Goal: Task Accomplishment & Management: Use online tool/utility

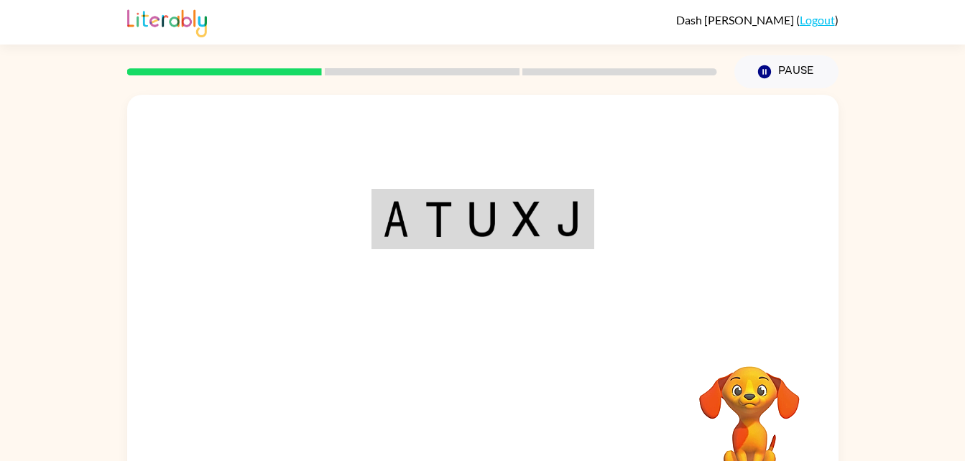
click at [477, 426] on div "Your browser must support playing .mp4 files to use Literably. Please try using…" at bounding box center [483, 300] width 712 height 410
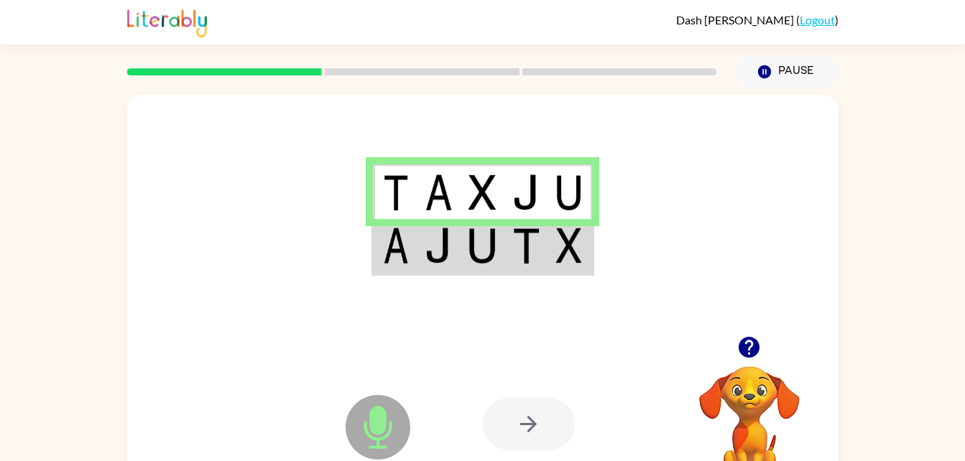
click at [483, 248] on img at bounding box center [482, 246] width 27 height 36
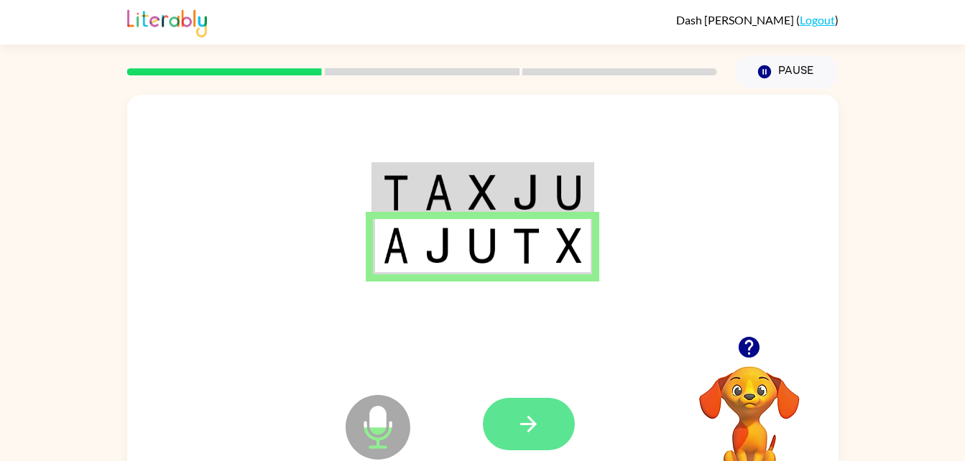
click at [508, 432] on button "button" at bounding box center [529, 424] width 92 height 52
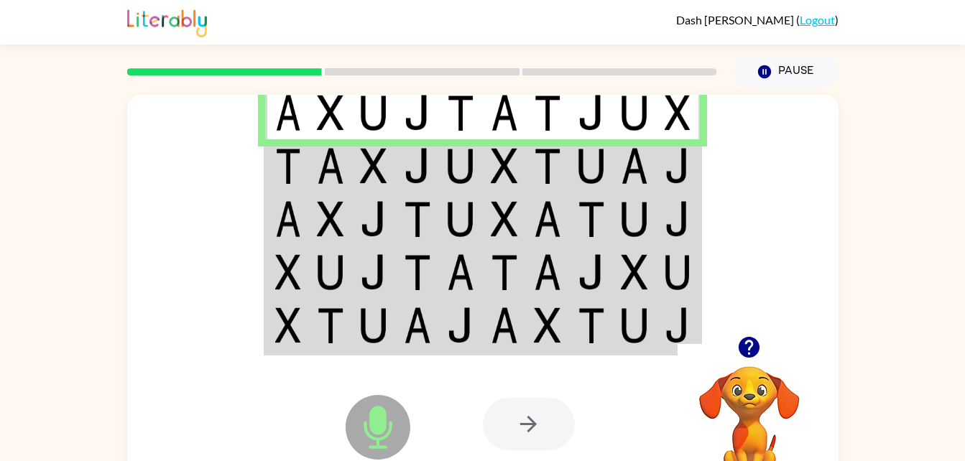
click at [375, 176] on img at bounding box center [373, 166] width 27 height 36
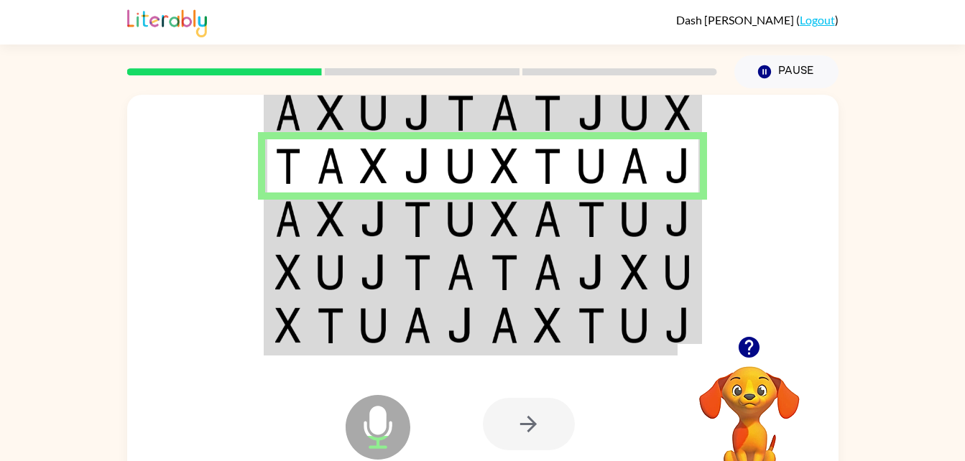
click at [328, 229] on img at bounding box center [330, 219] width 27 height 36
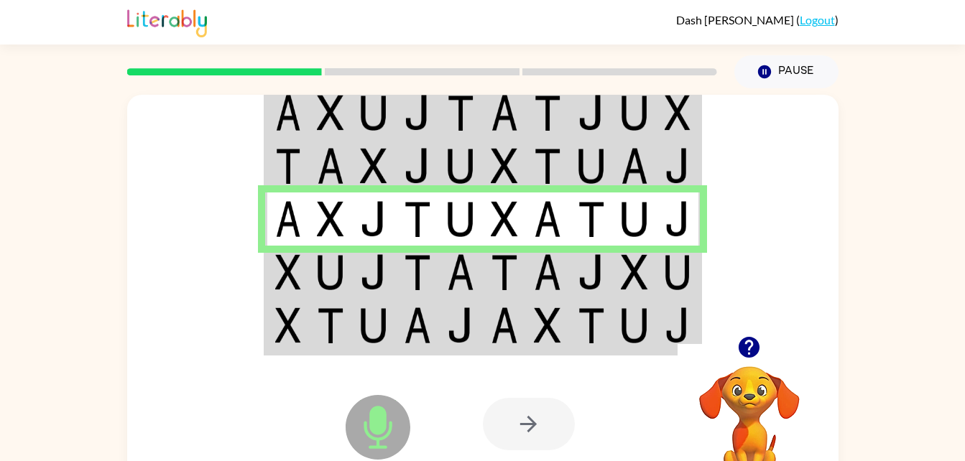
click at [364, 273] on img at bounding box center [373, 272] width 27 height 36
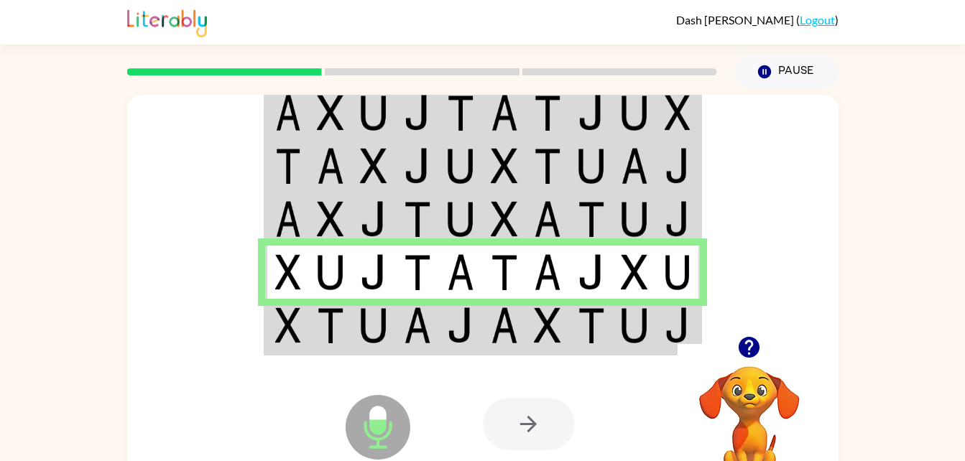
click at [520, 336] on td at bounding box center [505, 326] width 44 height 55
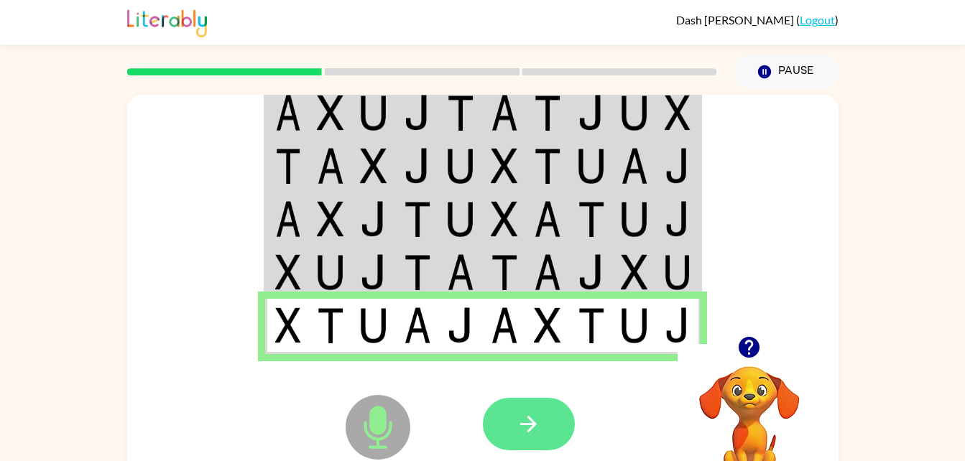
click at [521, 420] on icon "button" at bounding box center [528, 424] width 25 height 25
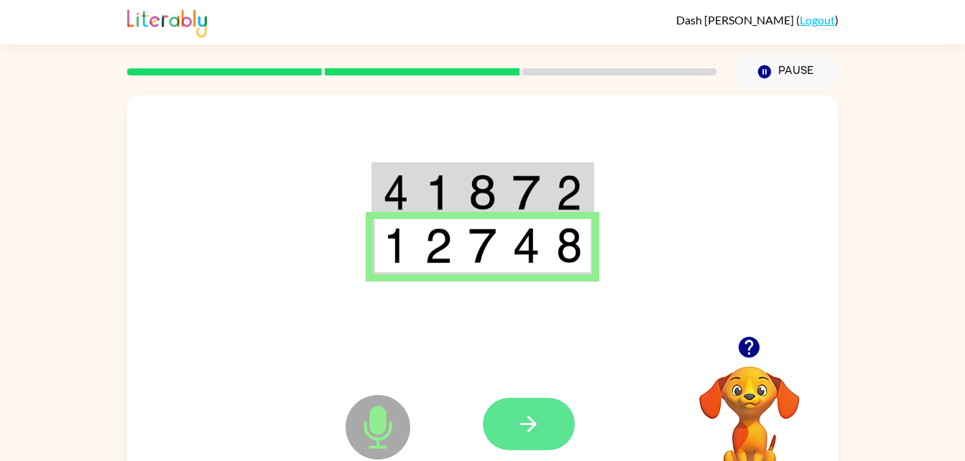
click at [537, 416] on icon "button" at bounding box center [528, 424] width 25 height 25
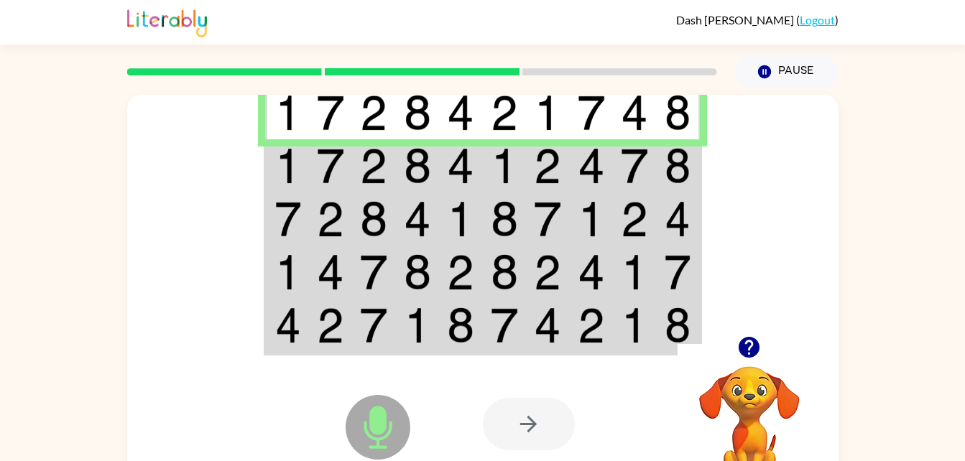
click at [481, 356] on div "Microphone The Microphone is here when it is your turn to talk Your browser mus…" at bounding box center [483, 425] width 712 height 162
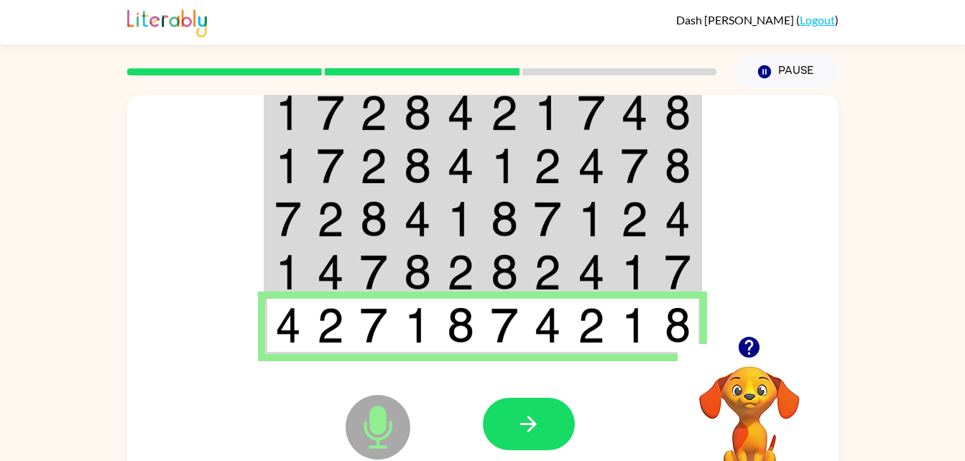
scroll to position [44, 0]
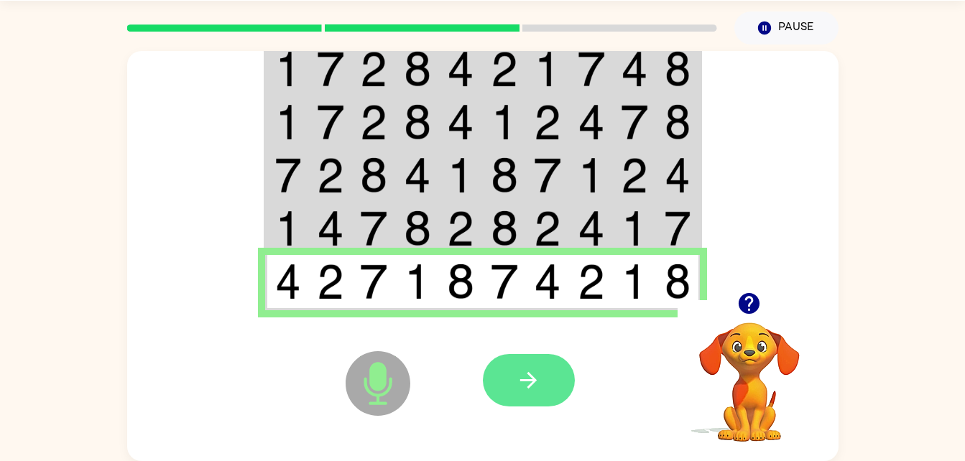
click at [557, 374] on button "button" at bounding box center [529, 380] width 92 height 52
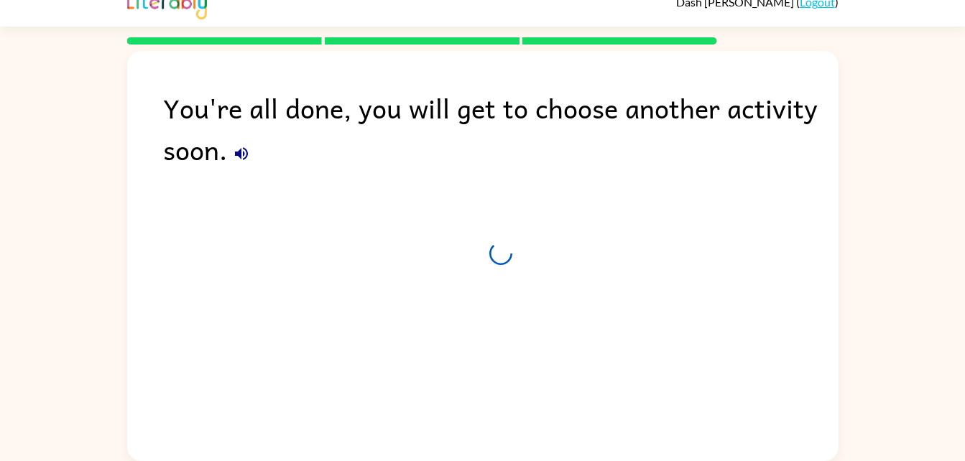
scroll to position [18, 0]
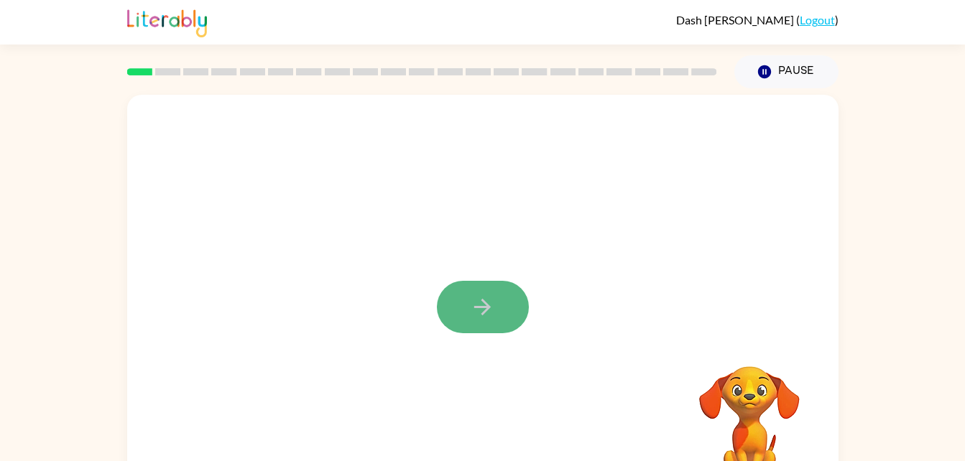
click at [475, 298] on icon "button" at bounding box center [482, 307] width 25 height 25
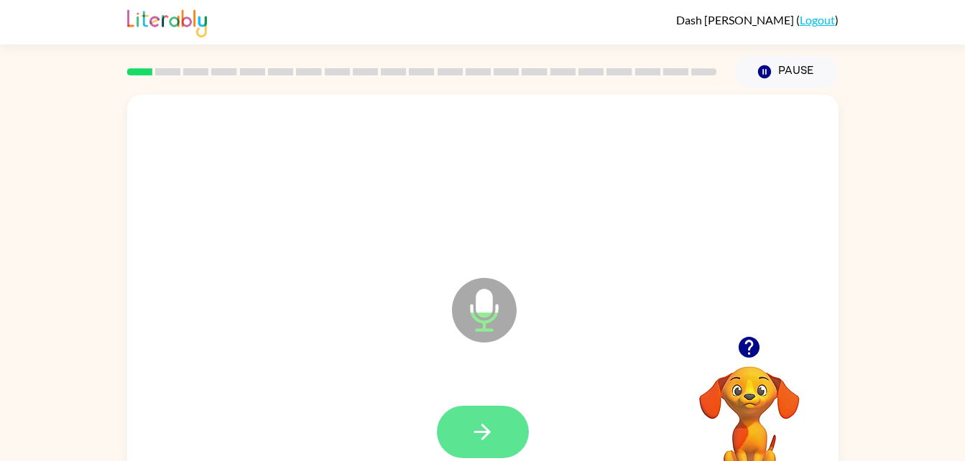
click at [477, 438] on icon "button" at bounding box center [482, 432] width 25 height 25
click at [462, 446] on button "button" at bounding box center [483, 432] width 92 height 52
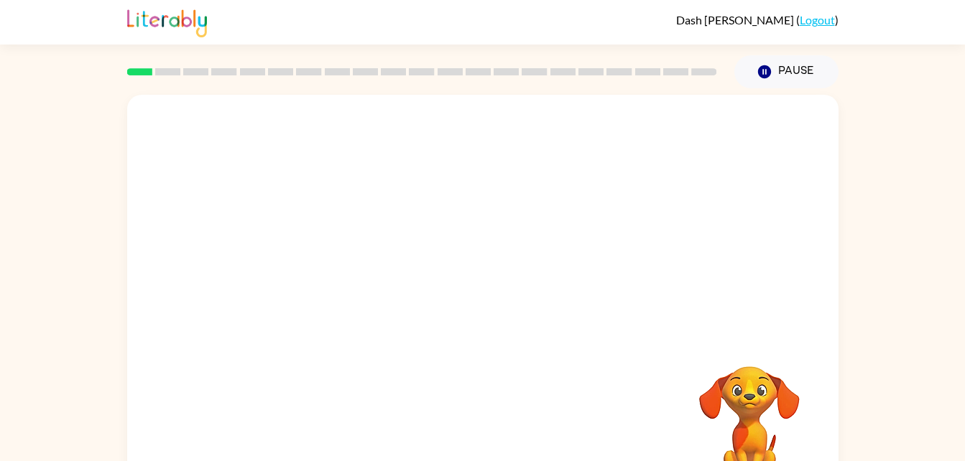
click at [551, 420] on div at bounding box center [483, 433] width 683 height 118
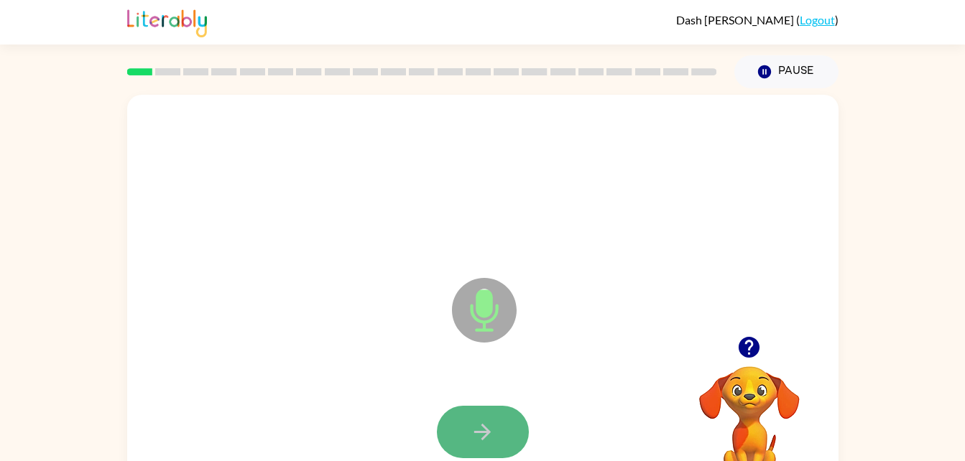
click at [494, 433] on icon "button" at bounding box center [482, 432] width 25 height 25
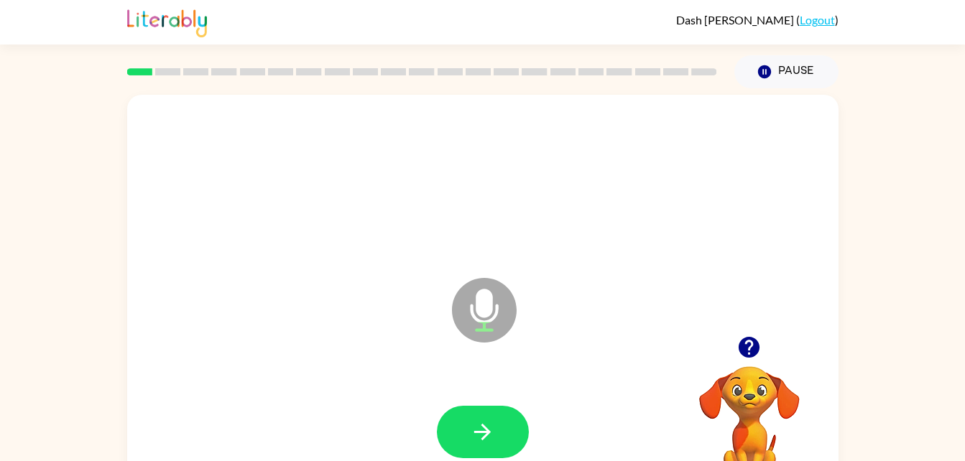
drag, startPoint x: 494, startPoint y: 433, endPoint x: 243, endPoint y: 254, distance: 307.7
click at [243, 254] on div "Microphone The Microphone is here when it is your turn to talk" at bounding box center [449, 275] width 614 height 52
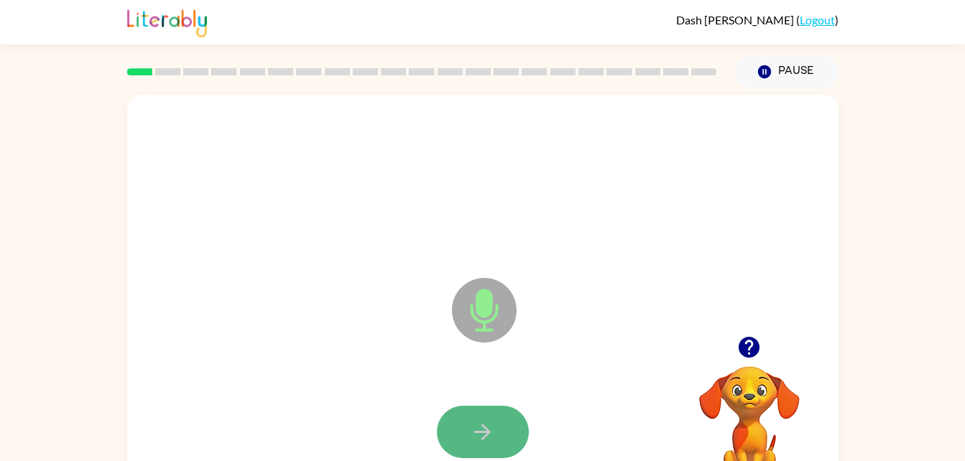
click at [478, 437] on icon "button" at bounding box center [482, 432] width 25 height 25
click at [484, 434] on icon "button" at bounding box center [482, 432] width 25 height 25
drag, startPoint x: 484, startPoint y: 434, endPoint x: 464, endPoint y: 425, distance: 22.2
click at [464, 425] on button "button" at bounding box center [483, 432] width 92 height 52
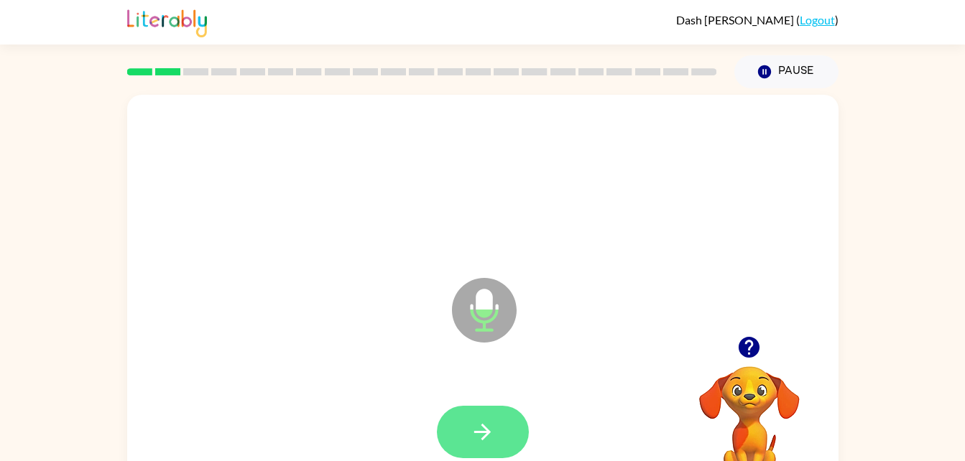
click at [493, 436] on icon "button" at bounding box center [482, 432] width 25 height 25
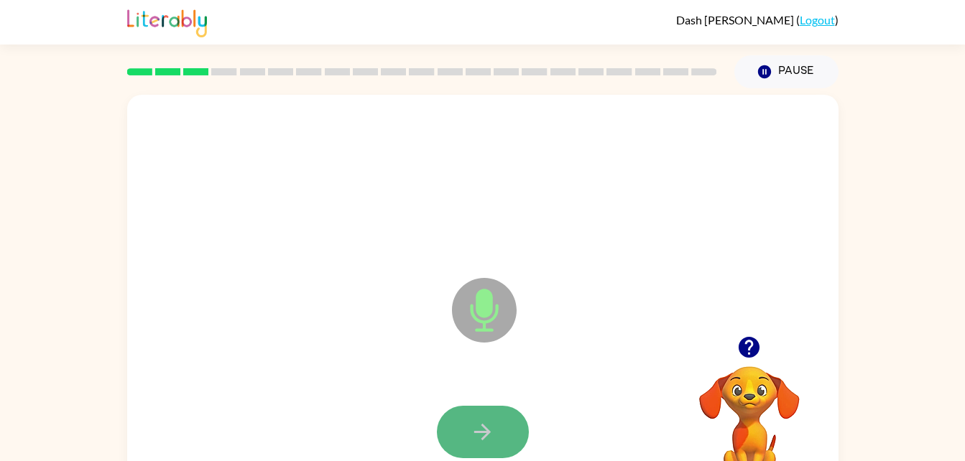
click at [481, 413] on button "button" at bounding box center [483, 432] width 92 height 52
drag, startPoint x: 479, startPoint y: 425, endPoint x: 477, endPoint y: 433, distance: 8.2
click at [477, 433] on icon "button" at bounding box center [482, 432] width 25 height 25
click at [483, 420] on icon "button" at bounding box center [482, 432] width 25 height 25
click at [487, 416] on button "button" at bounding box center [483, 432] width 92 height 52
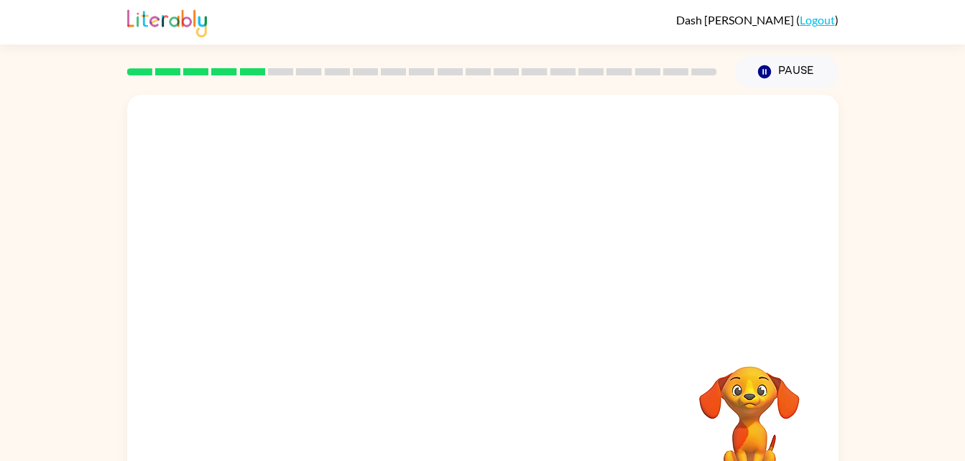
drag, startPoint x: 487, startPoint y: 416, endPoint x: 480, endPoint y: 406, distance: 12.0
click at [480, 406] on div "Your browser must support playing .mp4 files to use Literably. Please try using…" at bounding box center [483, 300] width 712 height 410
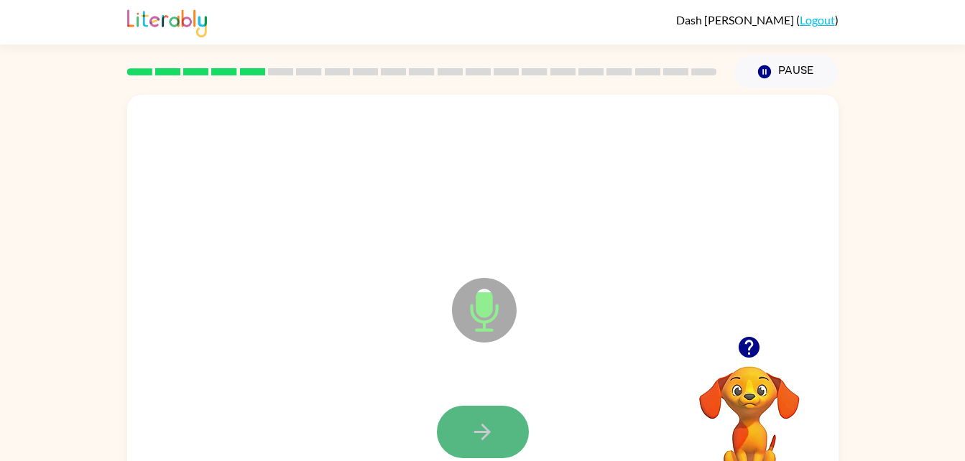
click at [489, 436] on icon "button" at bounding box center [482, 432] width 25 height 25
click at [482, 436] on icon "button" at bounding box center [482, 432] width 25 height 25
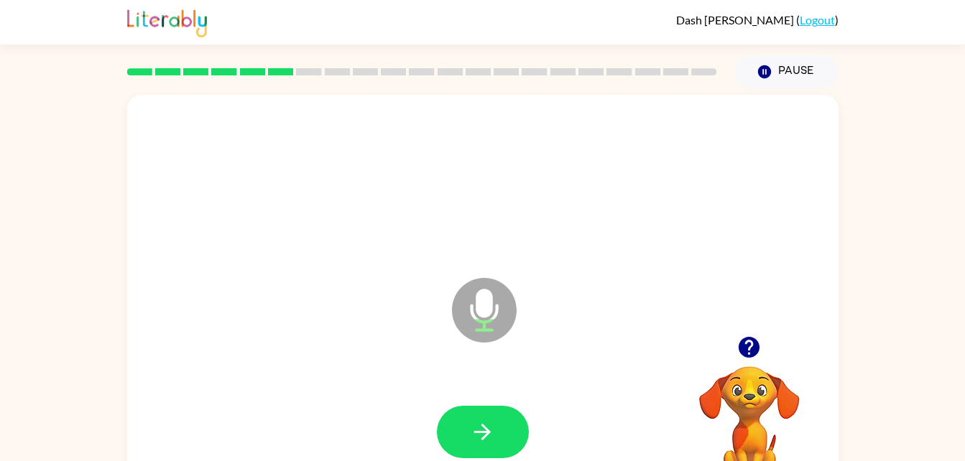
drag, startPoint x: 482, startPoint y: 436, endPoint x: 461, endPoint y: 433, distance: 21.0
click at [461, 433] on button "button" at bounding box center [483, 432] width 92 height 52
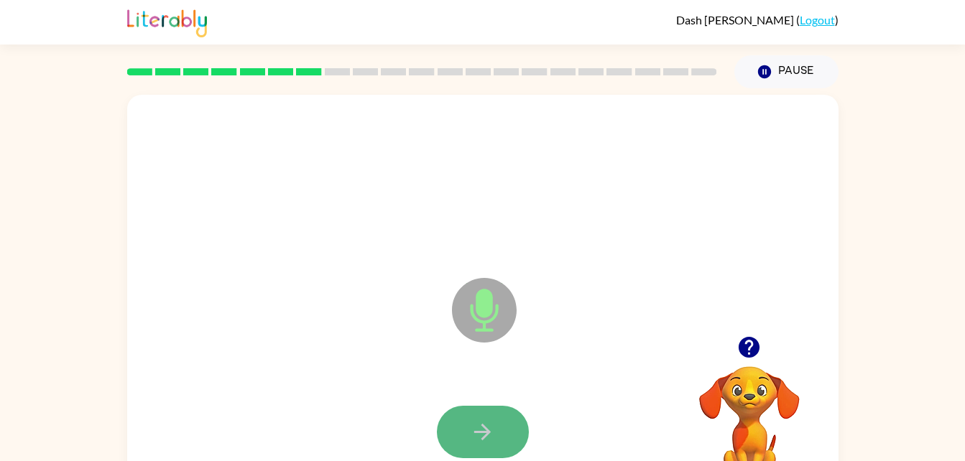
drag, startPoint x: 479, startPoint y: 423, endPoint x: 476, endPoint y: 431, distance: 8.4
click at [476, 431] on icon "button" at bounding box center [482, 432] width 25 height 25
click at [482, 436] on icon "button" at bounding box center [482, 432] width 25 height 25
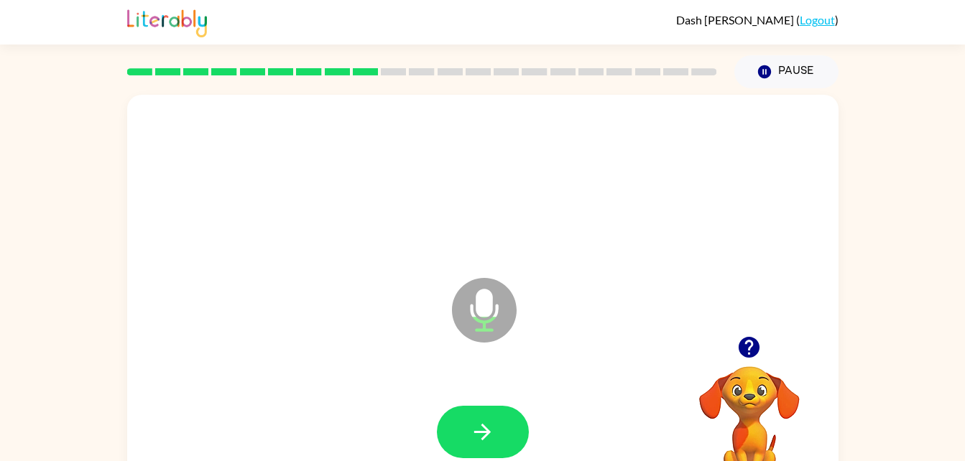
drag, startPoint x: 494, startPoint y: 416, endPoint x: 485, endPoint y: 432, distance: 18.4
click at [485, 432] on icon "button" at bounding box center [482, 432] width 17 height 17
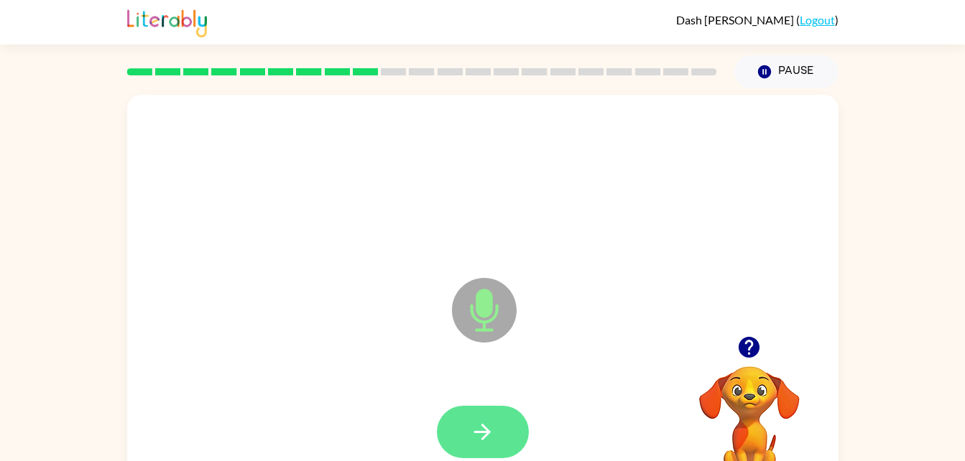
click at [476, 437] on icon "button" at bounding box center [482, 432] width 25 height 25
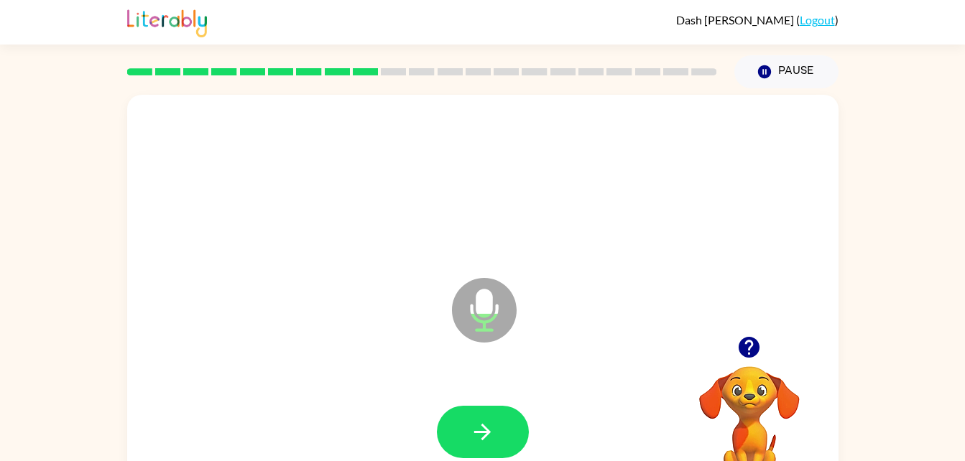
click at [488, 387] on div at bounding box center [483, 433] width 683 height 118
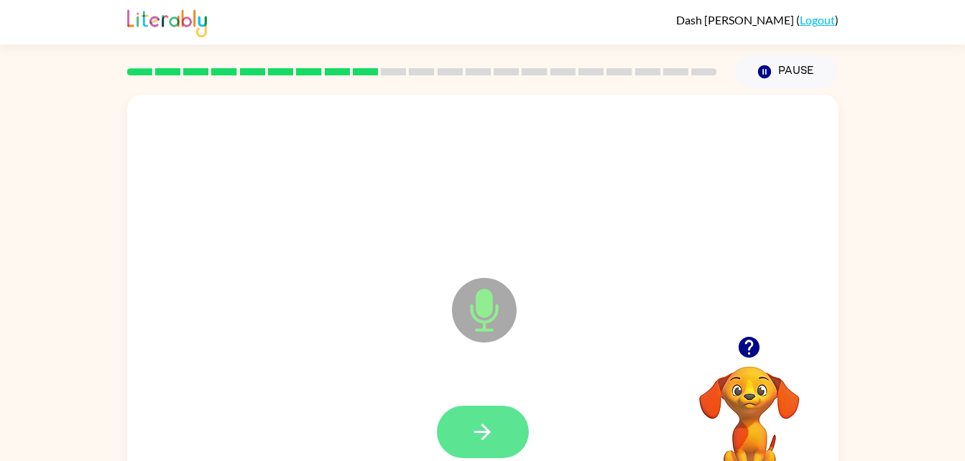
click at [494, 422] on icon "button" at bounding box center [482, 432] width 25 height 25
click at [486, 429] on icon "button" at bounding box center [482, 432] width 17 height 17
click at [474, 438] on icon "button" at bounding box center [482, 432] width 25 height 25
click at [488, 434] on icon "button" at bounding box center [482, 432] width 17 height 17
drag, startPoint x: 488, startPoint y: 434, endPoint x: 461, endPoint y: 426, distance: 27.7
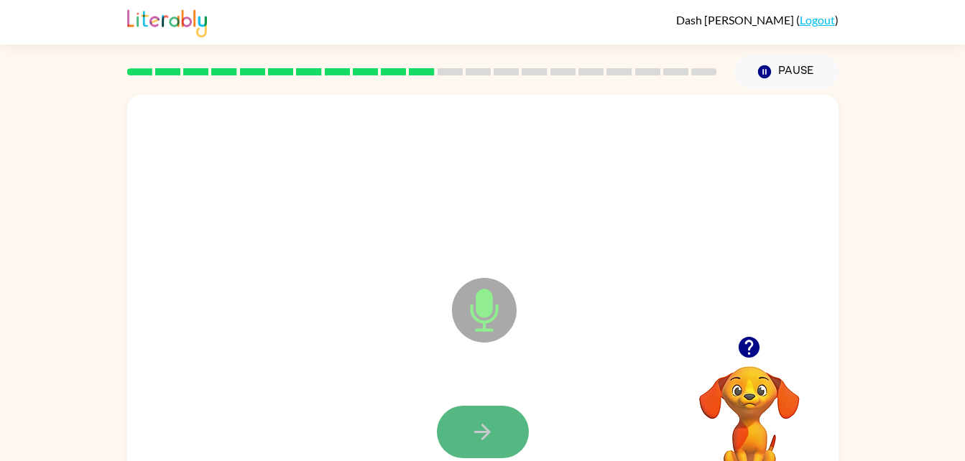
click at [461, 426] on button "button" at bounding box center [483, 432] width 92 height 52
click at [492, 429] on icon "button" at bounding box center [482, 432] width 25 height 25
click at [494, 436] on icon "button" at bounding box center [482, 432] width 25 height 25
click at [482, 433] on icon "button" at bounding box center [482, 432] width 25 height 25
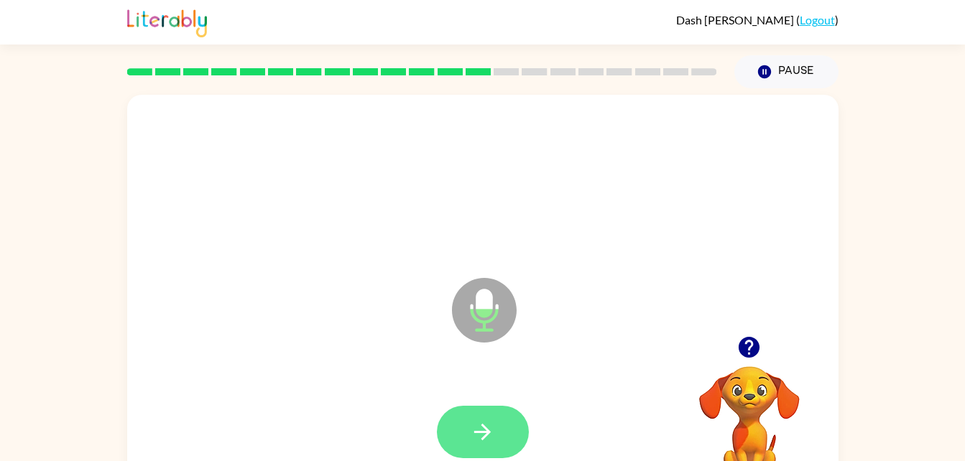
click at [506, 425] on button "button" at bounding box center [483, 432] width 92 height 52
click at [500, 409] on button "button" at bounding box center [483, 432] width 92 height 52
click at [497, 427] on button "button" at bounding box center [483, 432] width 92 height 52
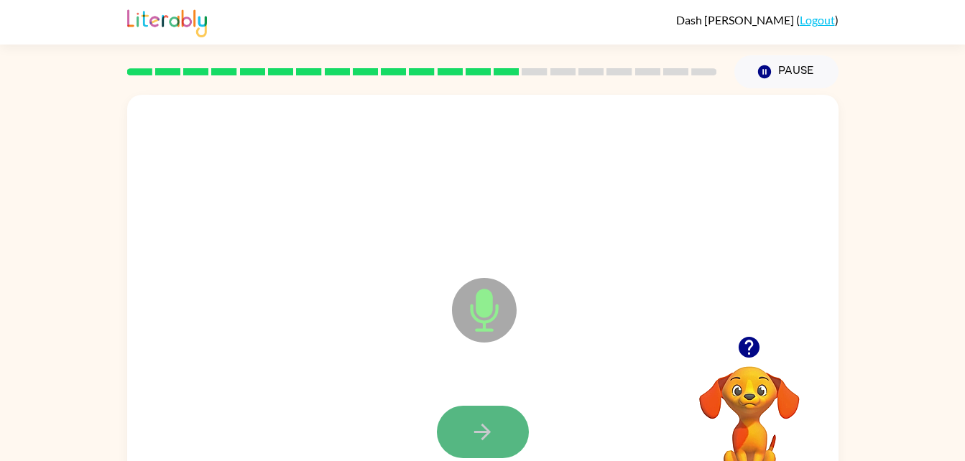
click at [489, 428] on icon "button" at bounding box center [482, 432] width 25 height 25
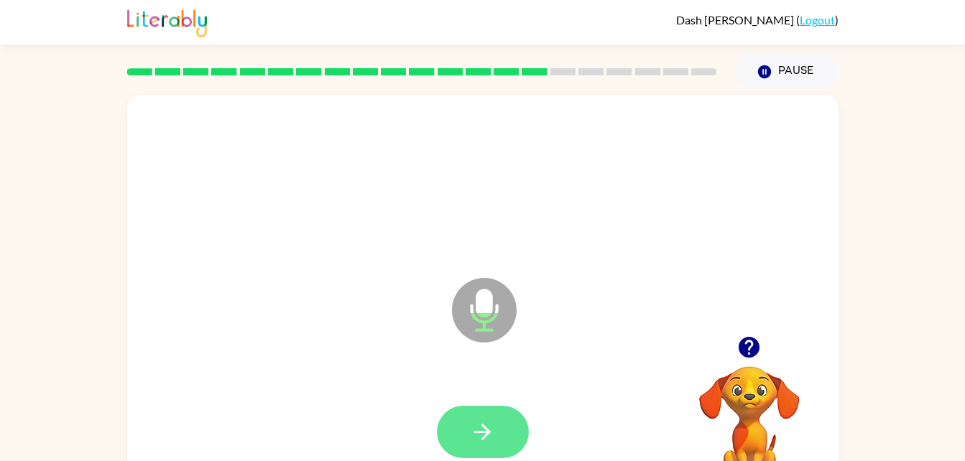
click at [484, 418] on button "button" at bounding box center [483, 432] width 92 height 52
click at [485, 423] on icon "button" at bounding box center [482, 432] width 25 height 25
click at [492, 421] on icon "button" at bounding box center [482, 432] width 25 height 25
click at [499, 423] on button "button" at bounding box center [483, 432] width 92 height 52
click at [477, 448] on button "button" at bounding box center [483, 432] width 92 height 52
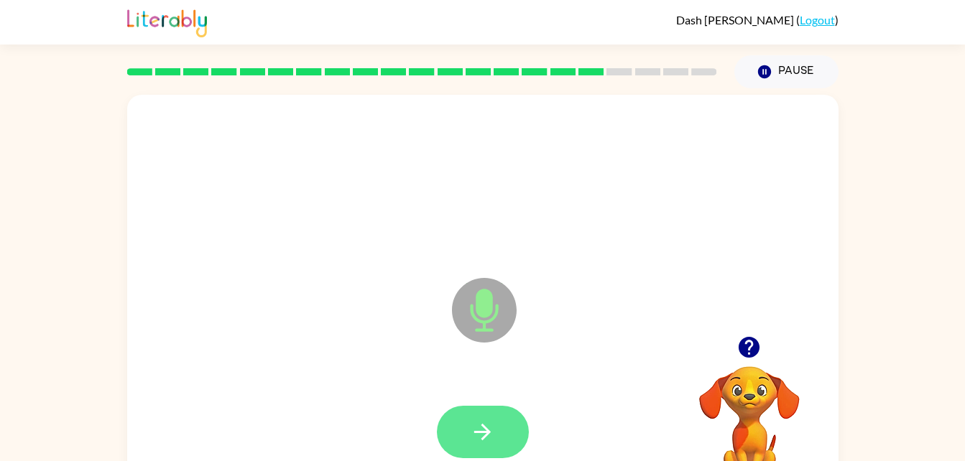
click at [474, 413] on button "button" at bounding box center [483, 432] width 92 height 52
click at [488, 426] on icon "button" at bounding box center [482, 432] width 25 height 25
click at [499, 421] on button "button" at bounding box center [483, 432] width 92 height 52
click at [487, 417] on button "button" at bounding box center [483, 432] width 92 height 52
click at [487, 433] on icon "button" at bounding box center [482, 432] width 17 height 17
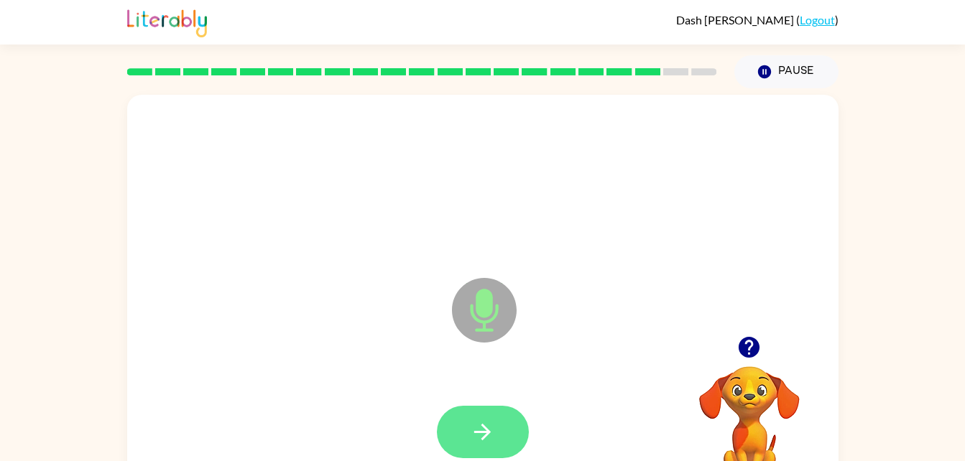
click at [487, 432] on icon "button" at bounding box center [482, 432] width 17 height 17
click at [499, 429] on button "button" at bounding box center [483, 432] width 92 height 52
click at [483, 436] on icon "button" at bounding box center [482, 432] width 25 height 25
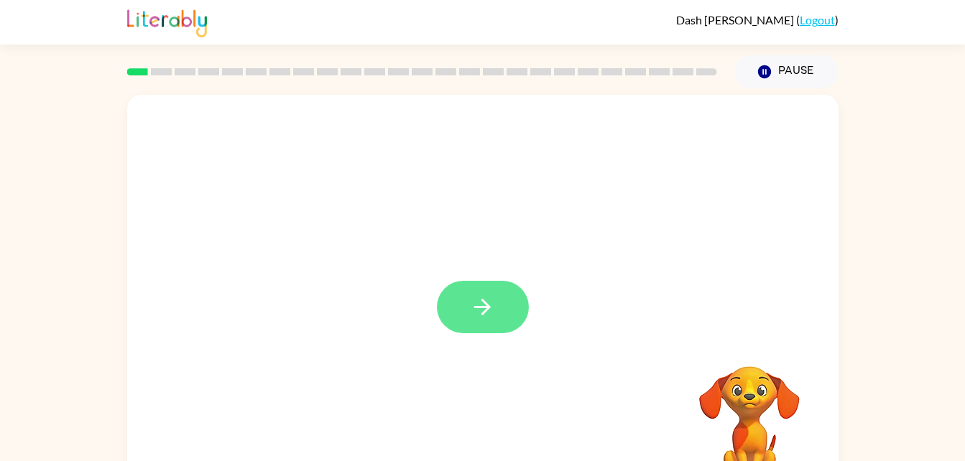
click at [496, 289] on button "button" at bounding box center [483, 307] width 92 height 52
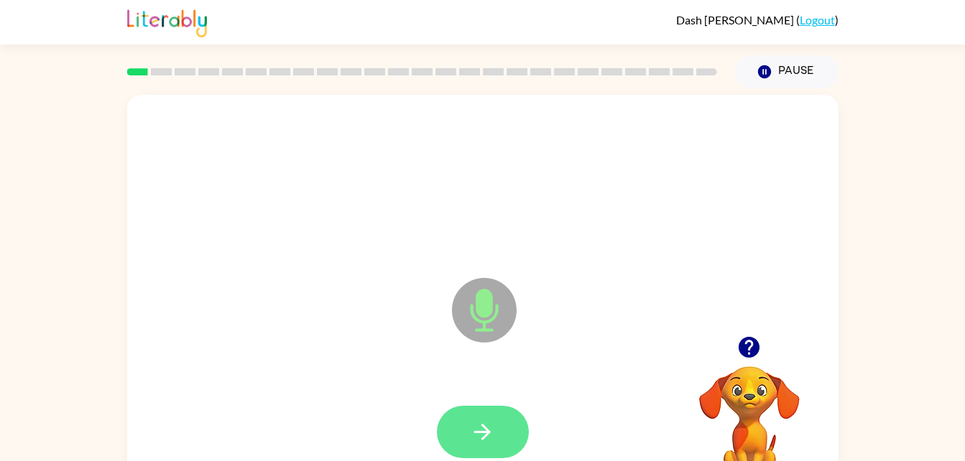
click at [489, 435] on icon "button" at bounding box center [482, 432] width 25 height 25
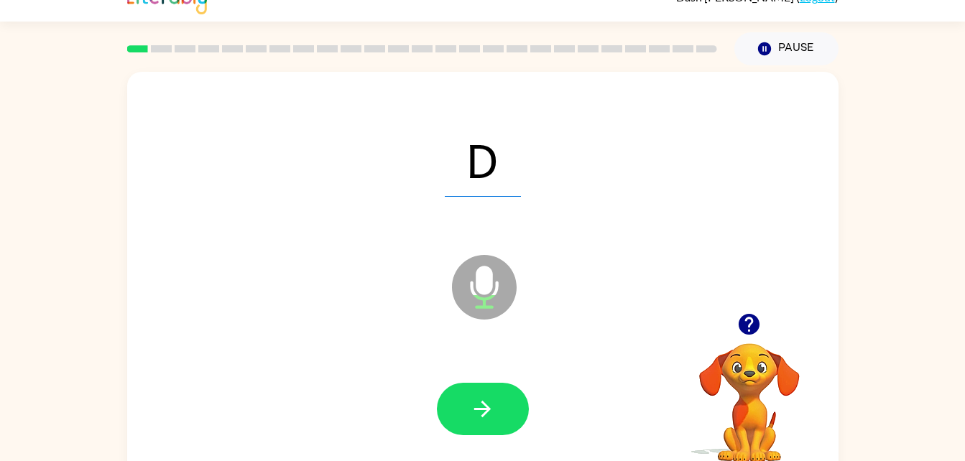
scroll to position [44, 0]
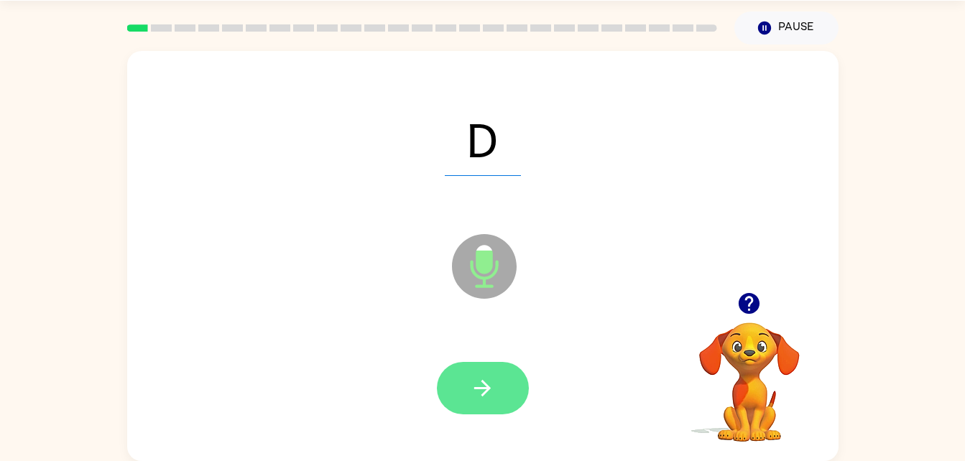
click at [500, 376] on button "button" at bounding box center [483, 388] width 92 height 52
click at [486, 387] on icon "button" at bounding box center [482, 388] width 17 height 17
click at [490, 378] on icon "button" at bounding box center [482, 388] width 25 height 25
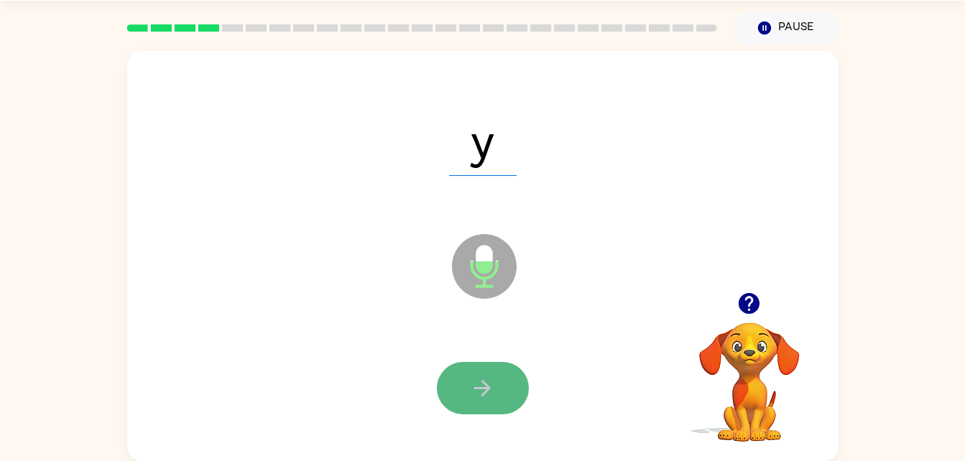
click at [499, 362] on button "button" at bounding box center [483, 388] width 92 height 52
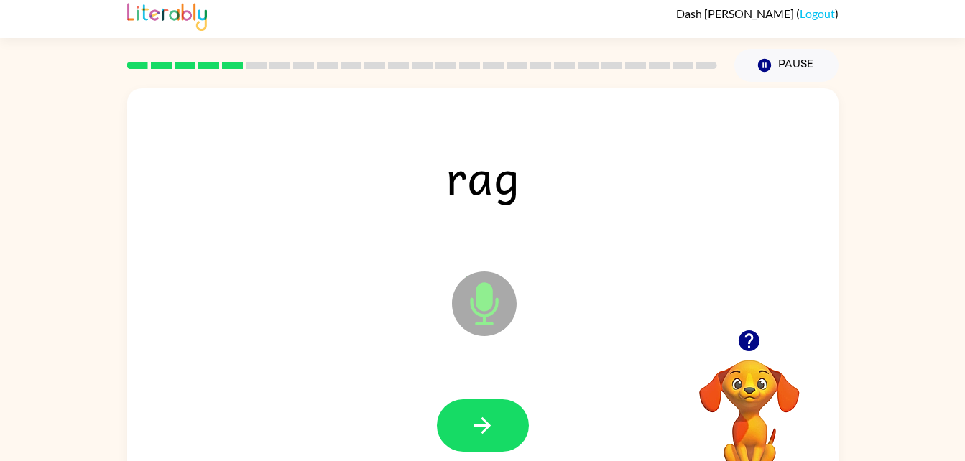
scroll to position [0, 0]
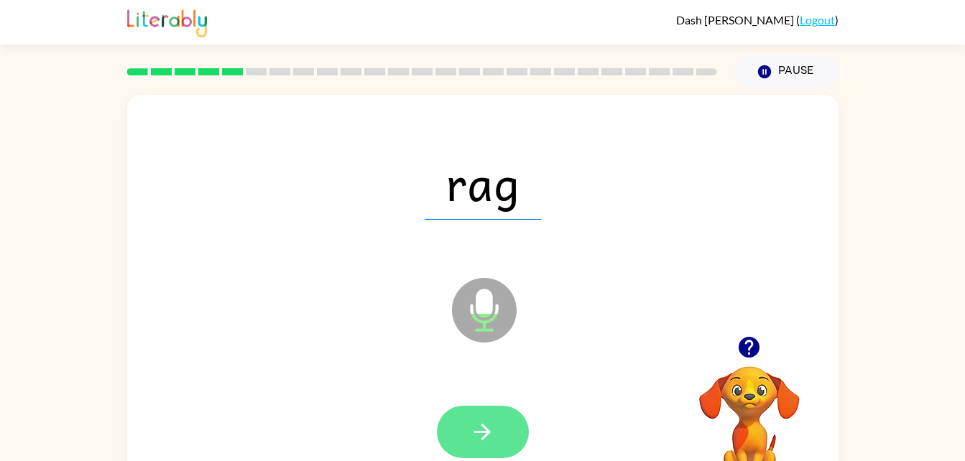
click at [475, 413] on button "button" at bounding box center [483, 432] width 92 height 52
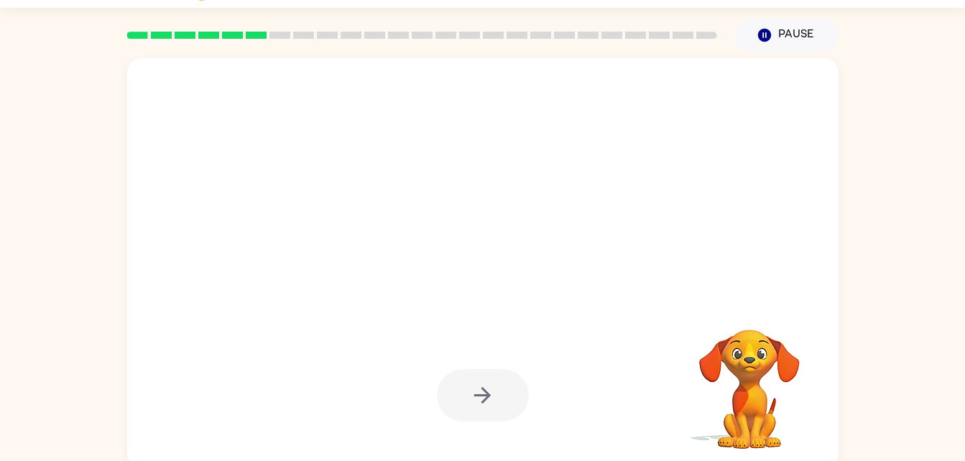
scroll to position [38, 0]
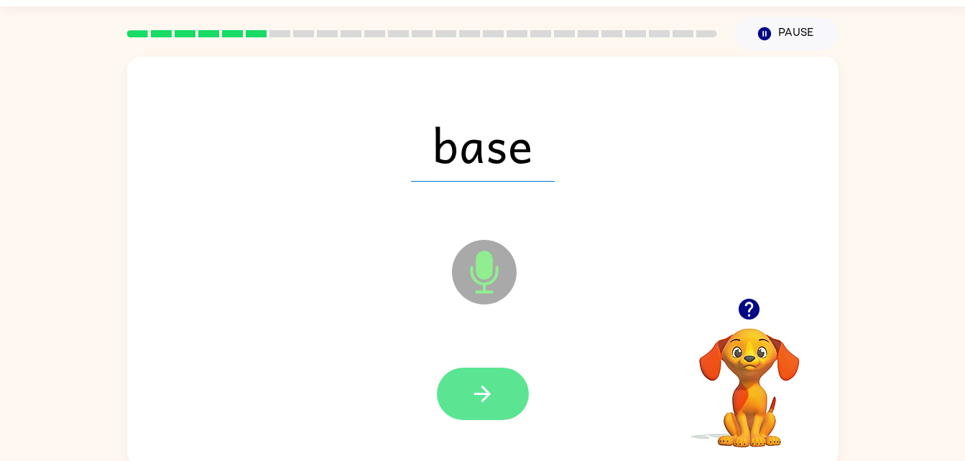
click at [494, 384] on icon "button" at bounding box center [482, 394] width 25 height 25
click at [492, 382] on icon "button" at bounding box center [482, 394] width 25 height 25
click at [484, 395] on icon "button" at bounding box center [482, 394] width 25 height 25
click at [500, 390] on button "button" at bounding box center [483, 394] width 92 height 52
click at [474, 379] on button "button" at bounding box center [483, 394] width 92 height 52
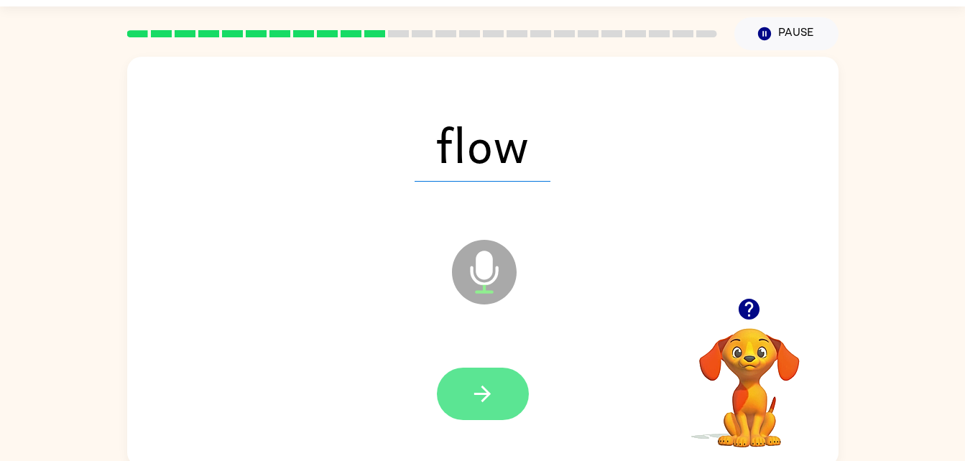
click at [499, 386] on button "button" at bounding box center [483, 394] width 92 height 52
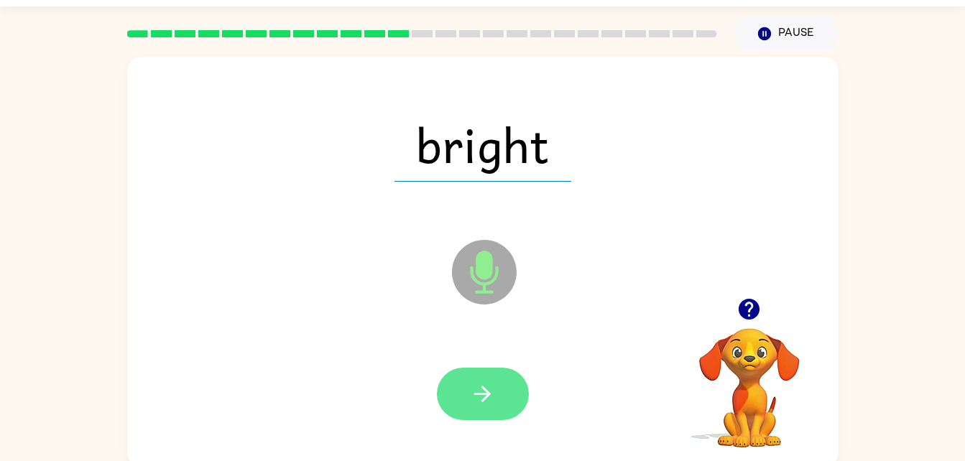
click at [474, 393] on icon "button" at bounding box center [482, 394] width 25 height 25
click at [502, 392] on button "button" at bounding box center [483, 394] width 92 height 52
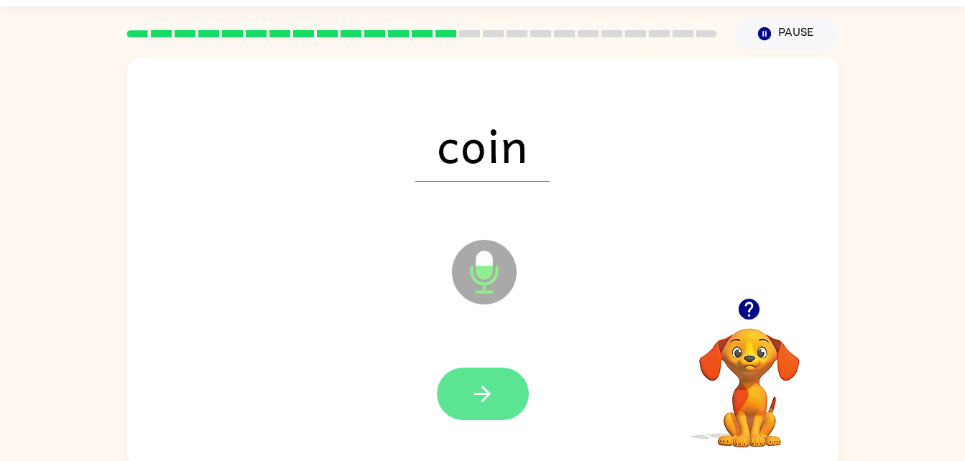
click at [484, 387] on icon "button" at bounding box center [482, 394] width 17 height 17
click at [492, 372] on button "button" at bounding box center [483, 394] width 92 height 52
click at [502, 387] on button "button" at bounding box center [483, 394] width 92 height 52
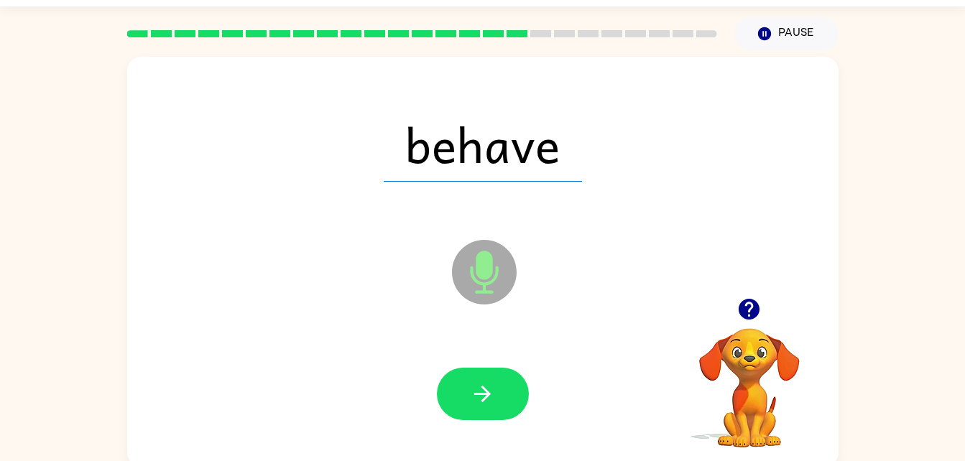
scroll to position [32, 0]
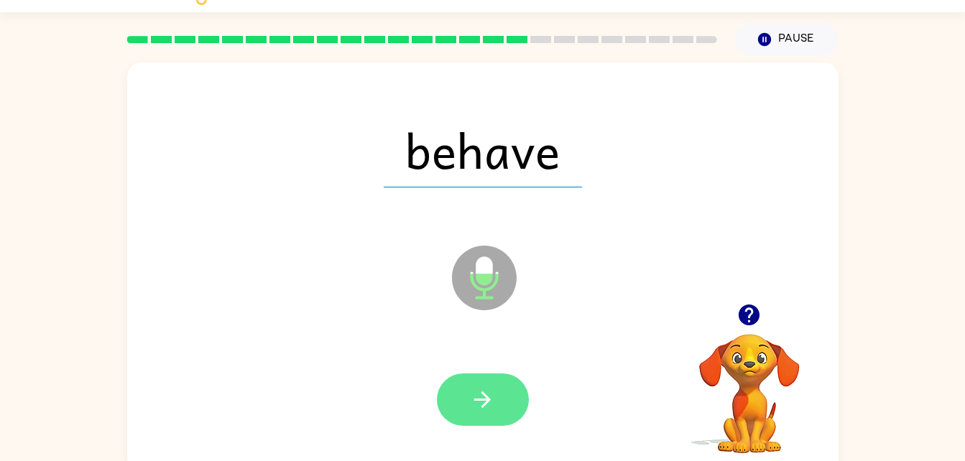
click at [483, 392] on icon "button" at bounding box center [482, 399] width 25 height 25
click at [500, 410] on button "button" at bounding box center [483, 400] width 92 height 52
click at [499, 383] on button "button" at bounding box center [483, 400] width 92 height 52
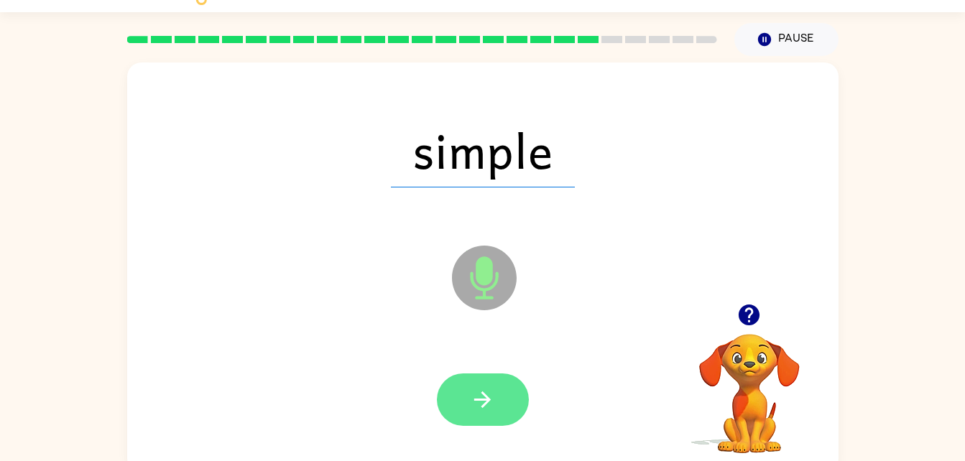
click at [492, 400] on icon "button" at bounding box center [482, 399] width 25 height 25
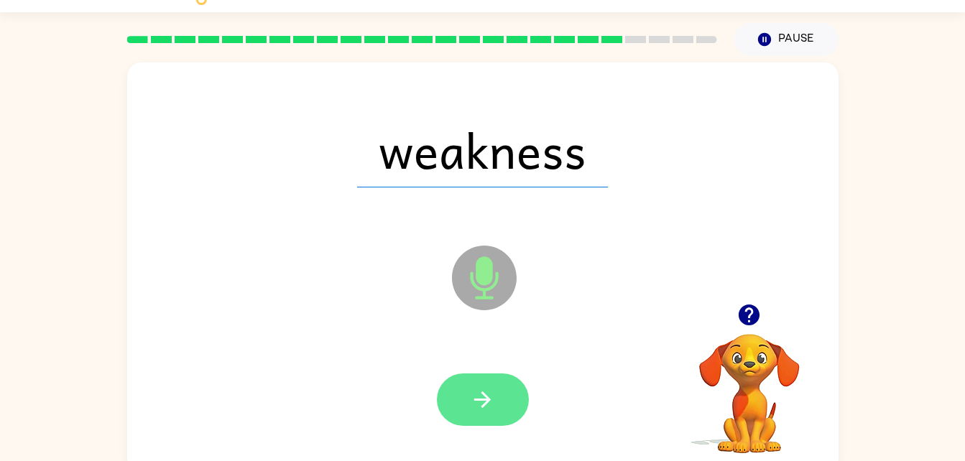
click at [494, 395] on icon "button" at bounding box center [482, 399] width 25 height 25
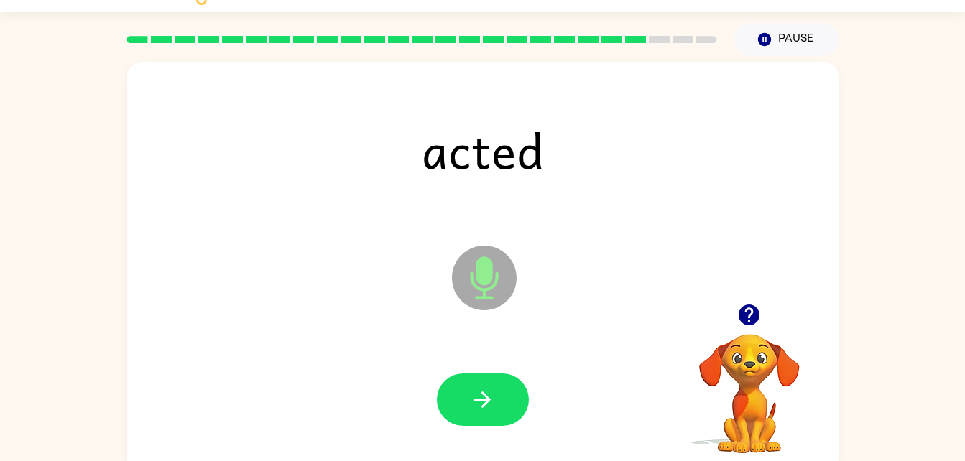
scroll to position [0, 0]
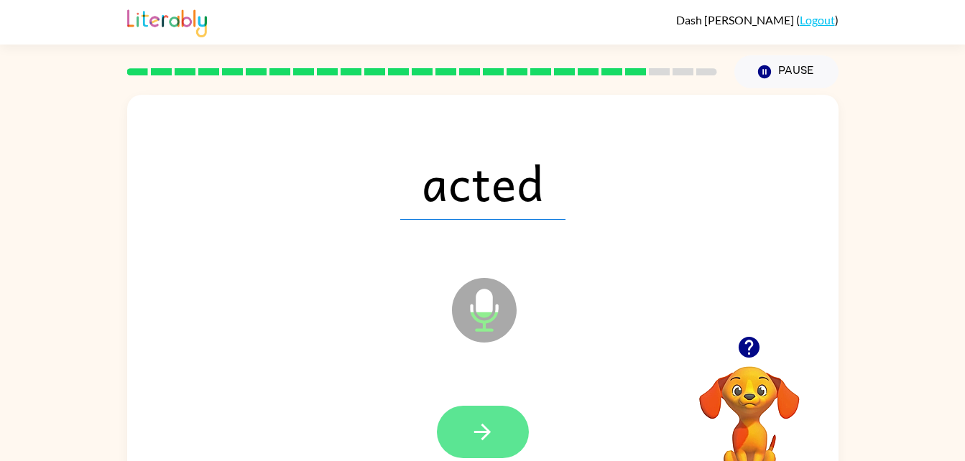
click at [500, 418] on button "button" at bounding box center [483, 432] width 92 height 52
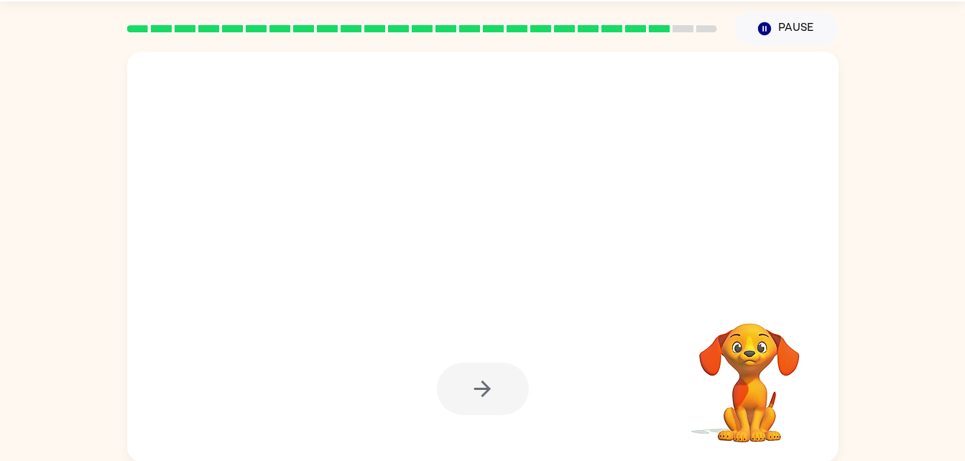
scroll to position [44, 0]
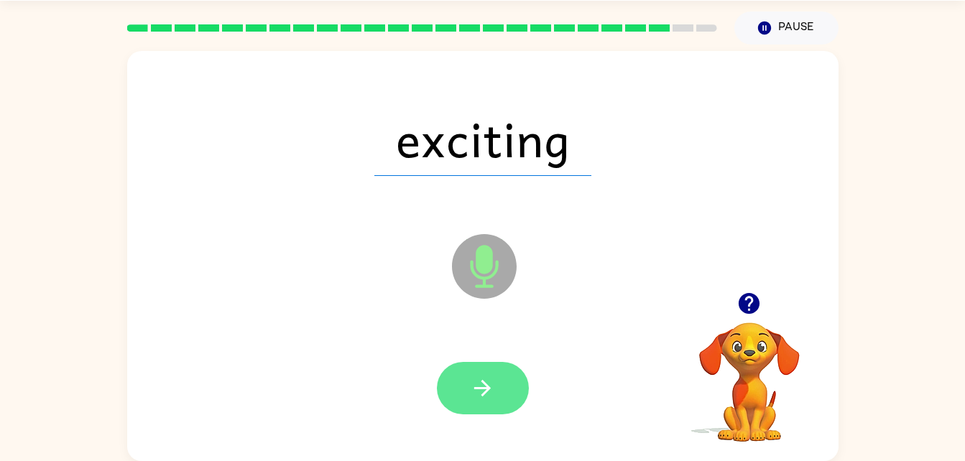
click at [495, 374] on button "button" at bounding box center [483, 388] width 92 height 52
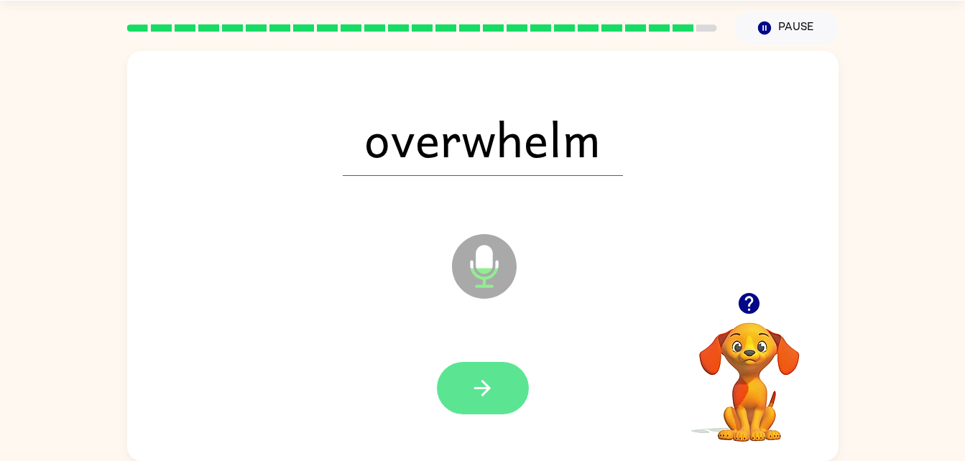
click at [487, 393] on icon "button" at bounding box center [482, 388] width 25 height 25
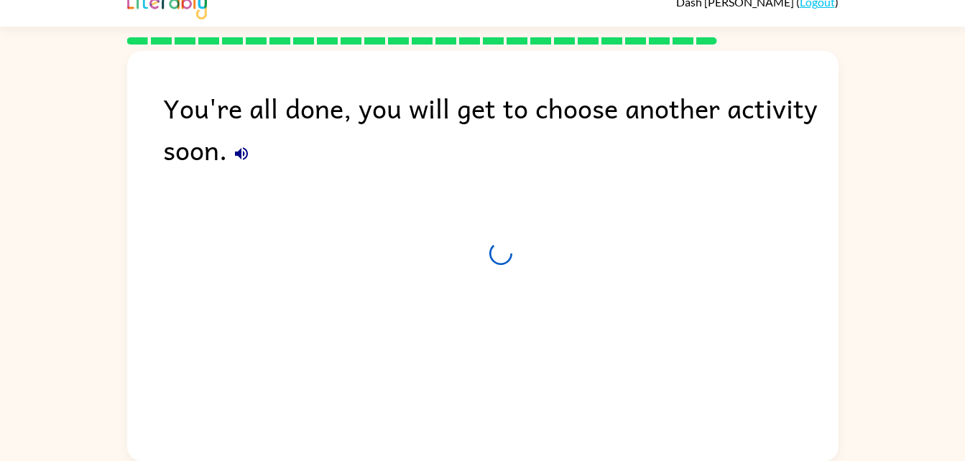
scroll to position [18, 0]
